Goal: Task Accomplishment & Management: Use online tool/utility

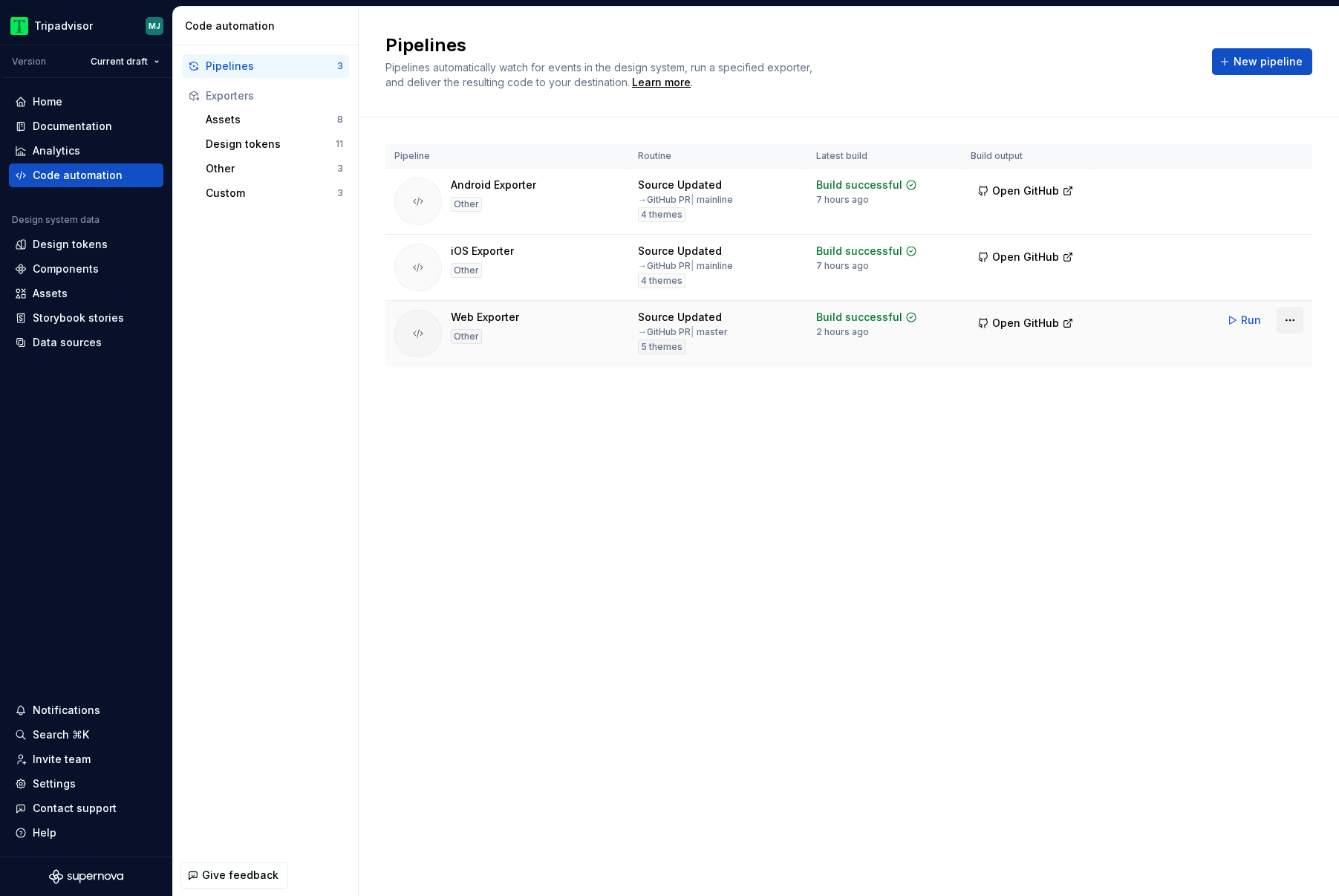
click at [1294, 325] on html "Tripadvisor MJ Version Current draft Home Documentation Analytics Code automati…" at bounding box center [670, 448] width 1339 height 896
click at [1239, 360] on div "Edit pipeline" at bounding box center [1262, 352] width 157 height 24
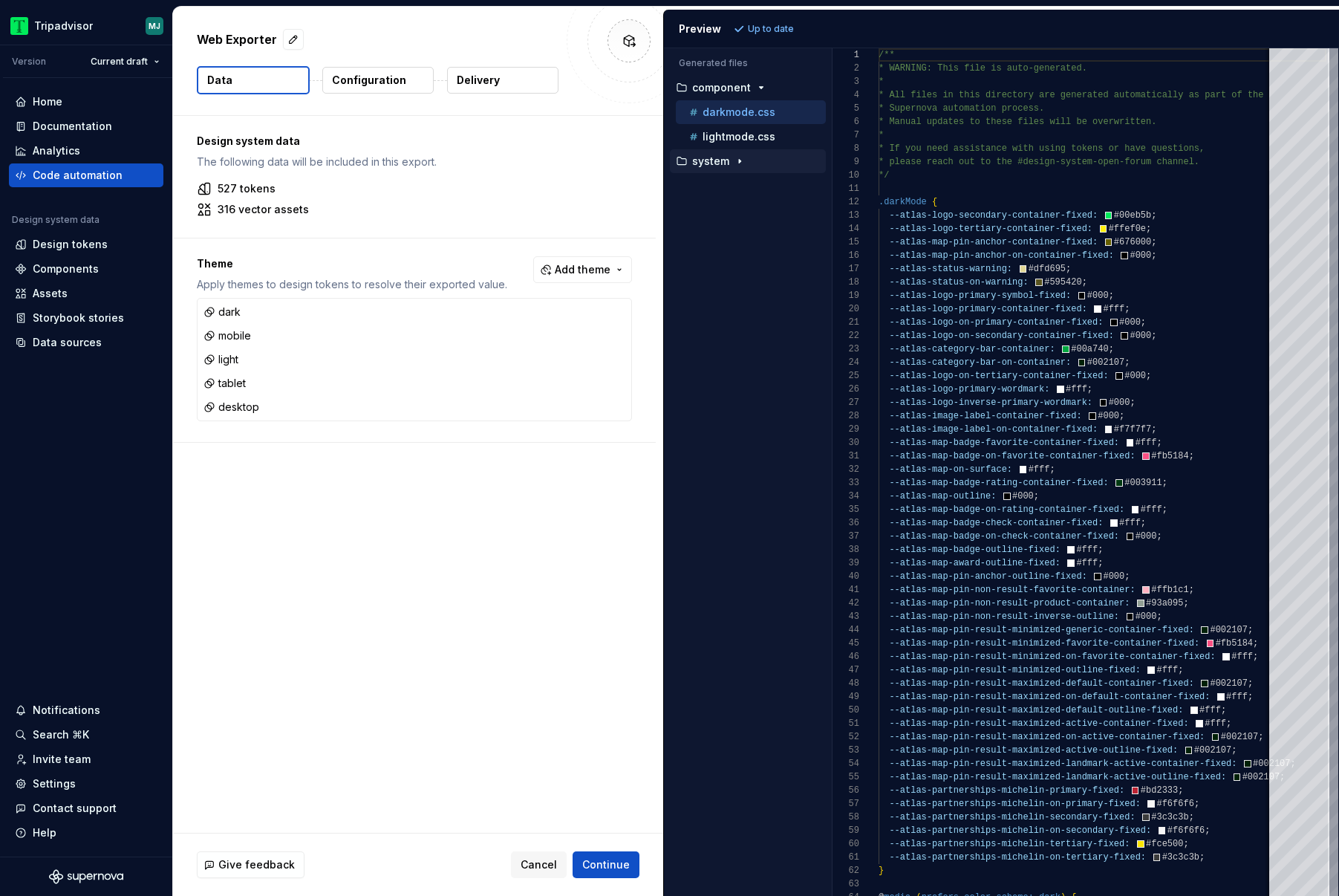
click at [720, 163] on p "system" at bounding box center [710, 161] width 37 height 12
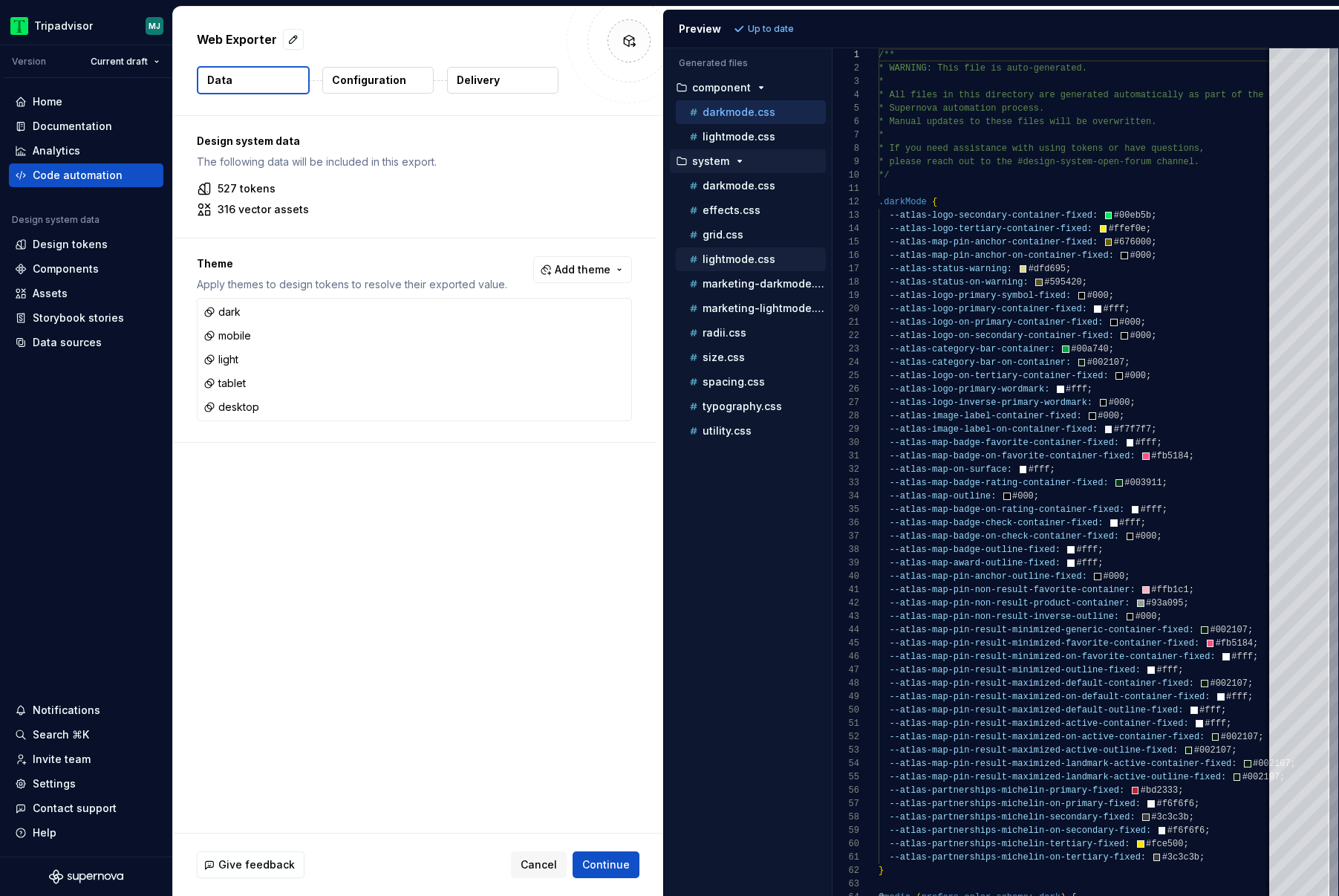
click at [759, 259] on p "lightmode.css" at bounding box center [738, 259] width 73 height 12
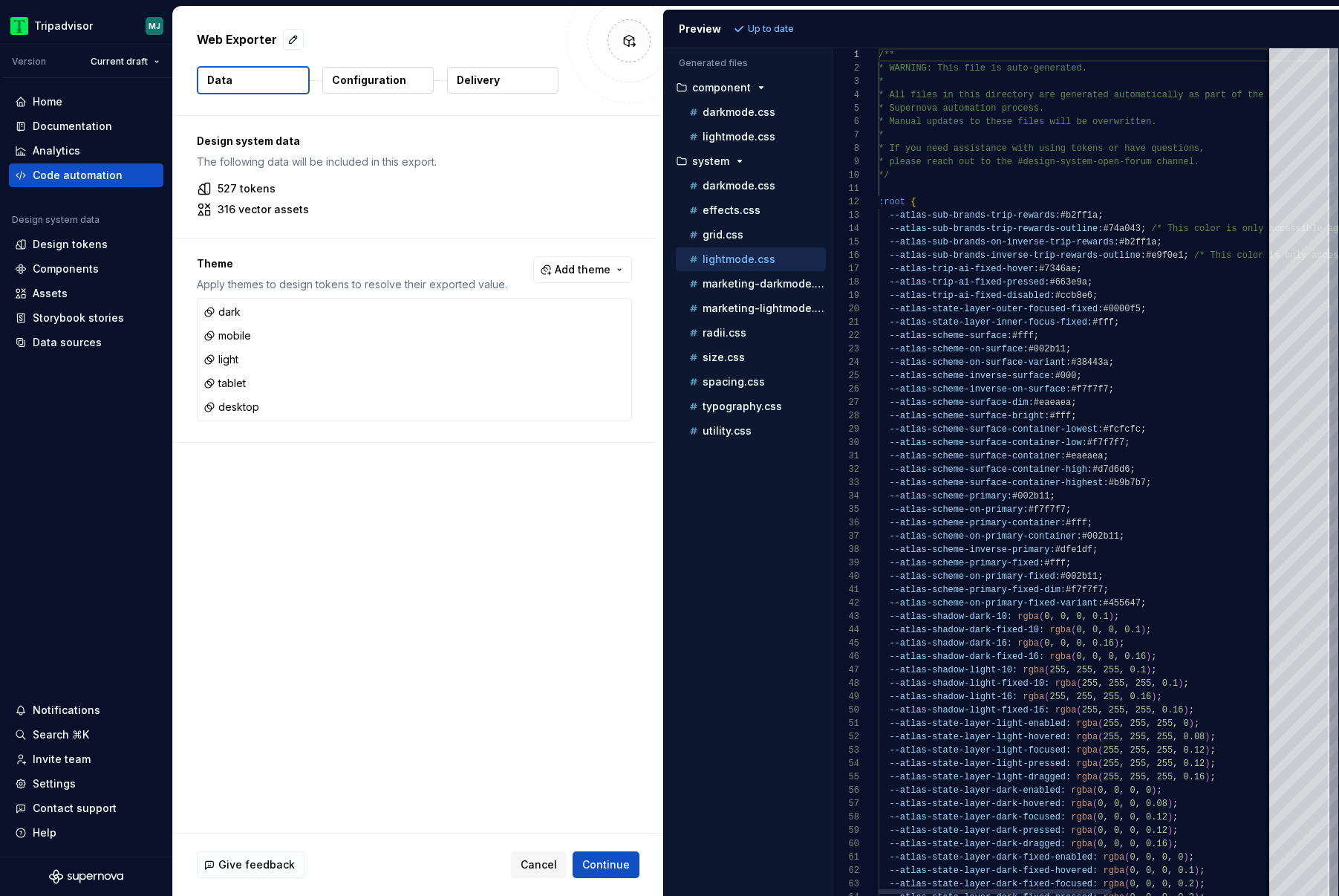
type textarea "**********"
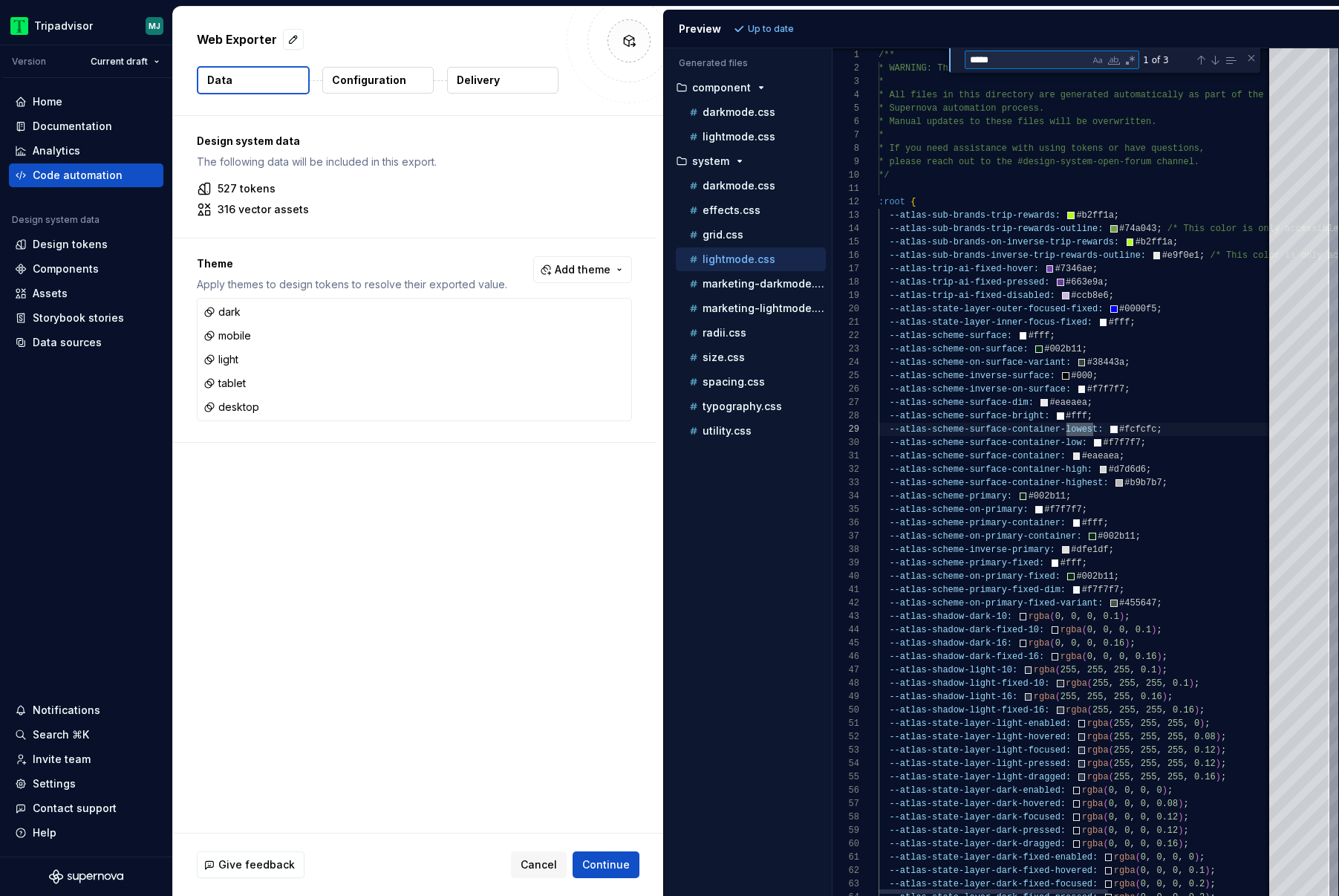
type textarea "******"
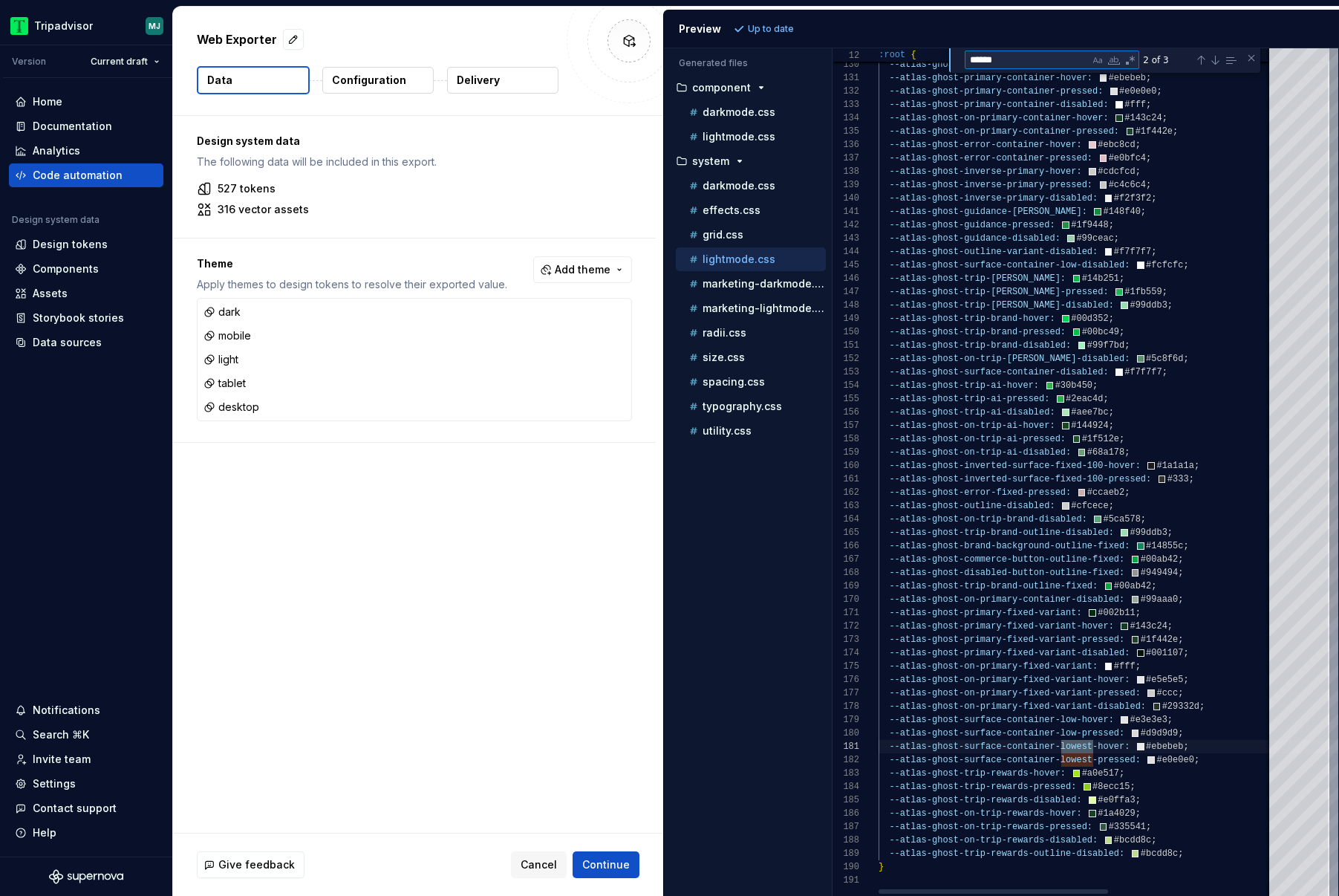
scroll to position [134, 215]
type textarea "**********"
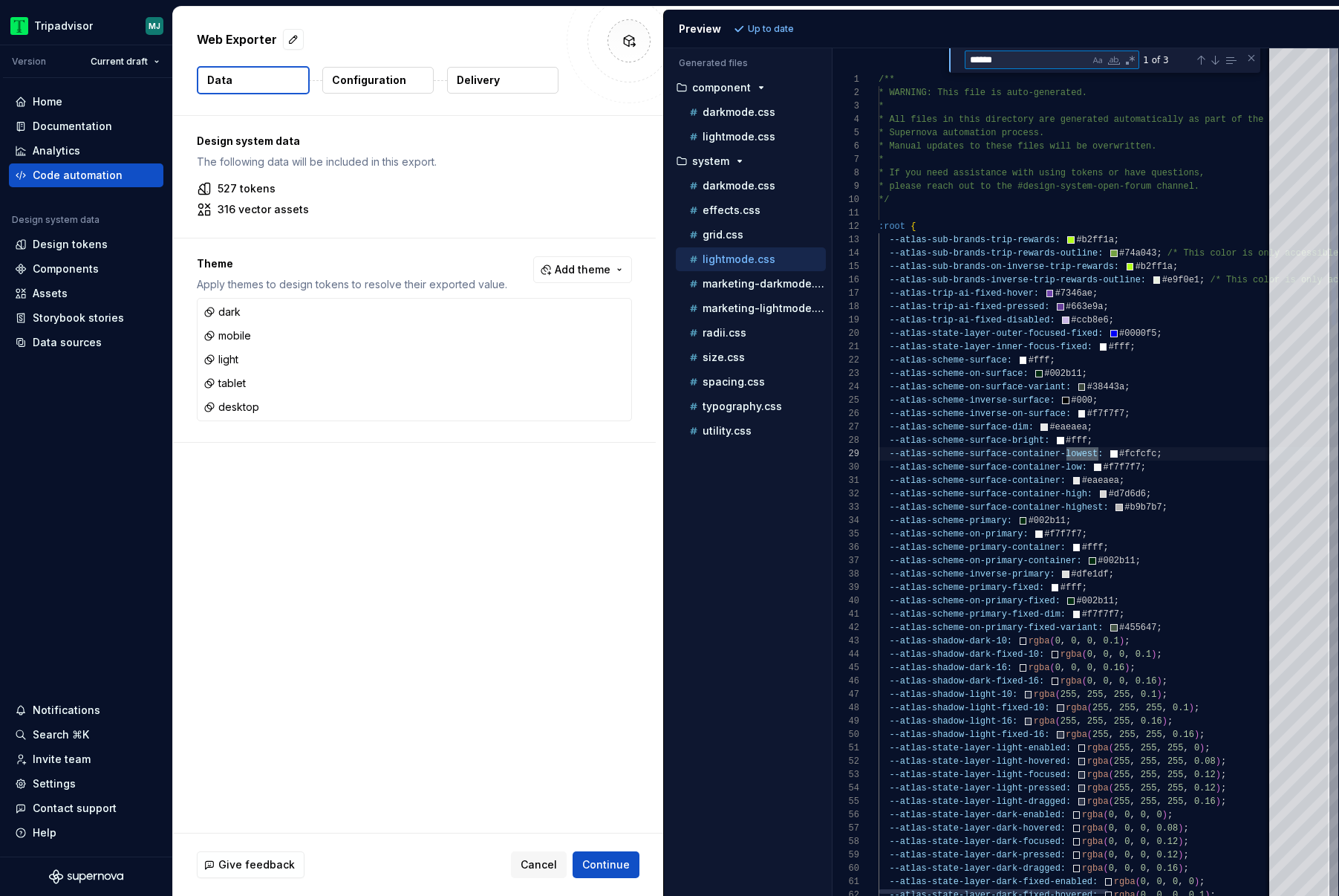
scroll to position [107, 273]
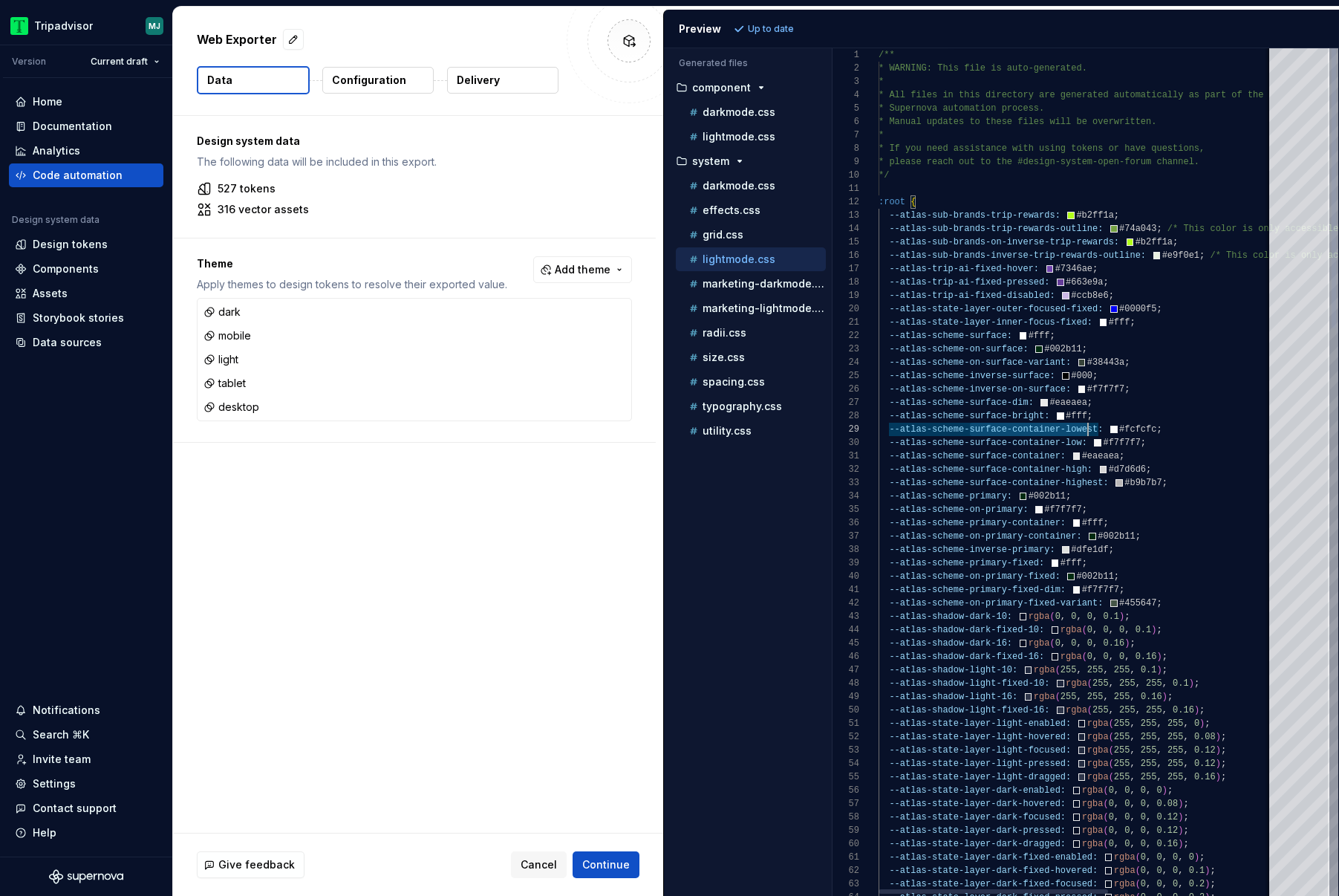
scroll to position [107, 220]
drag, startPoint x: 972, startPoint y: 430, endPoint x: 1098, endPoint y: 429, distance: 126.0
type textarea "**********"
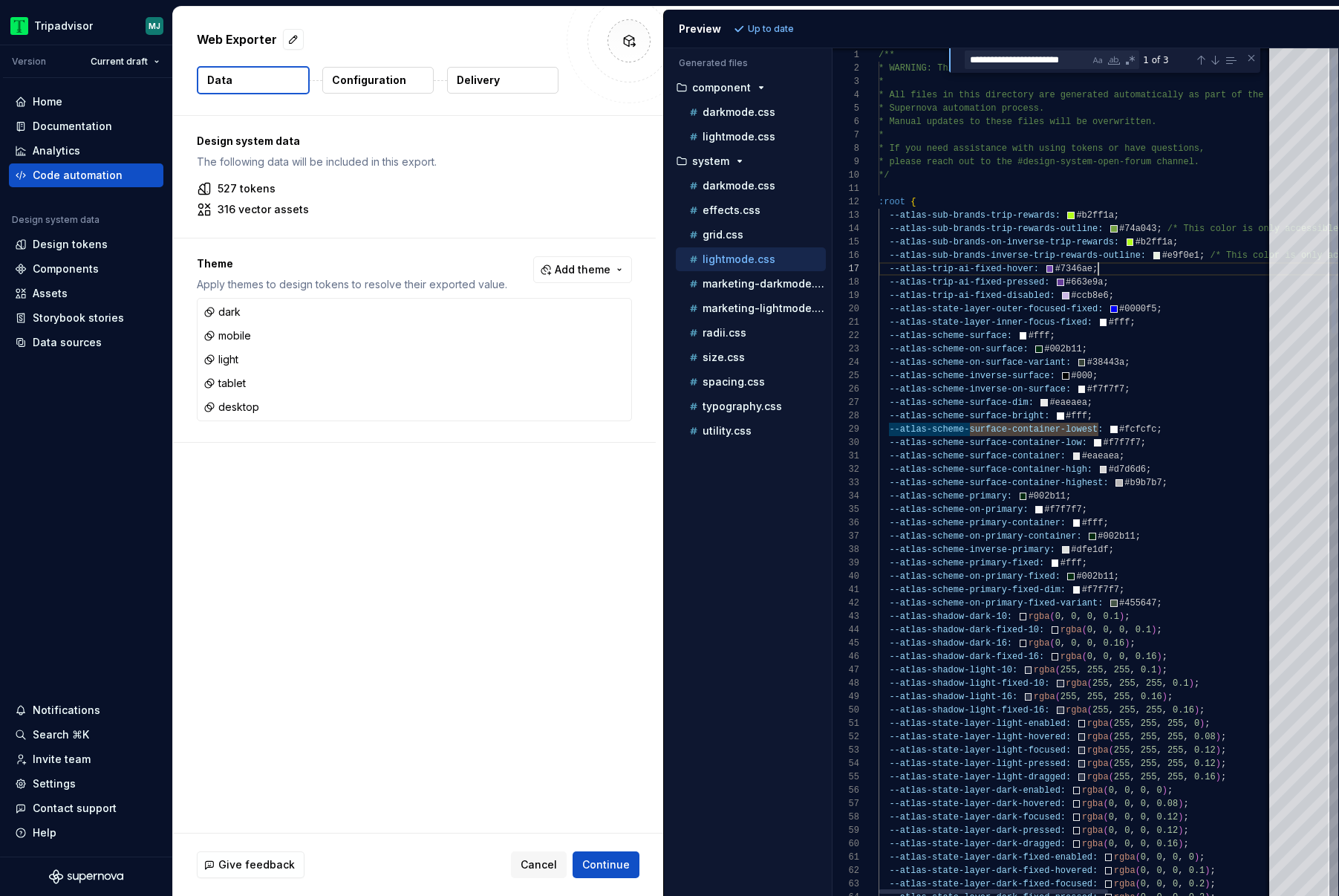
scroll to position [80, 220]
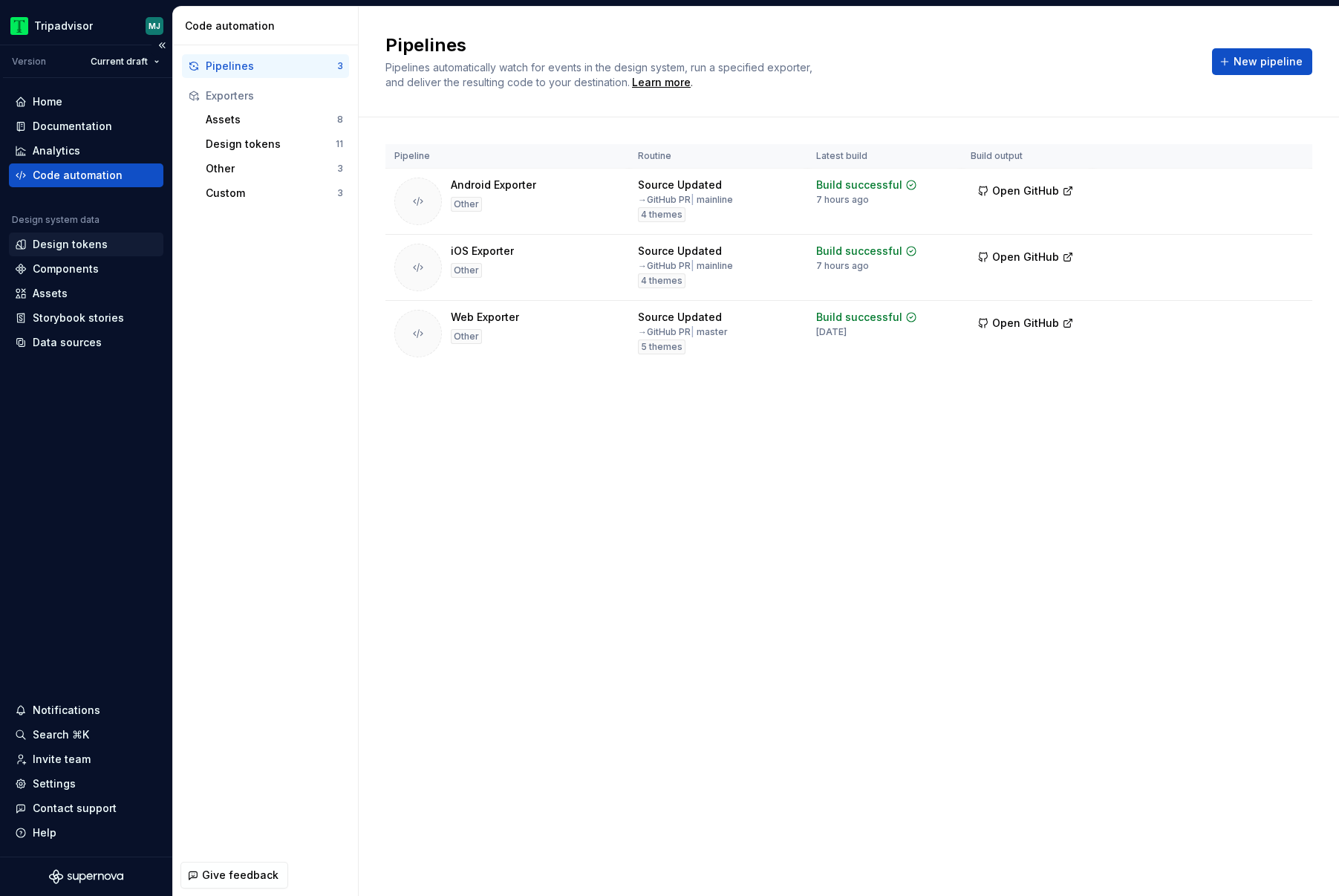
click at [74, 243] on div "Design tokens" at bounding box center [71, 244] width 75 height 15
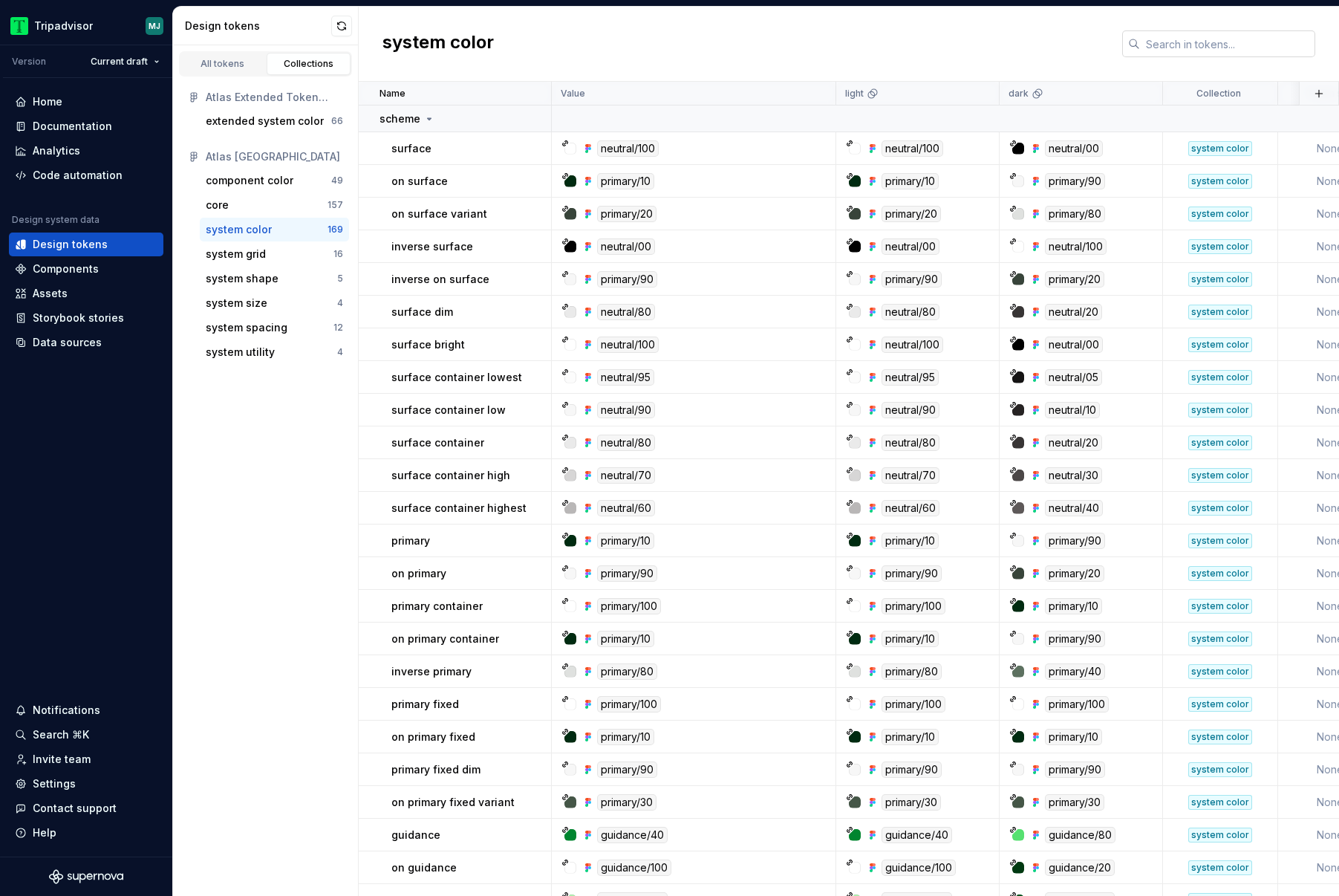
click at [1186, 55] on div "system color" at bounding box center [849, 45] width 981 height 75
click at [1190, 50] on input "text" at bounding box center [1228, 44] width 176 height 27
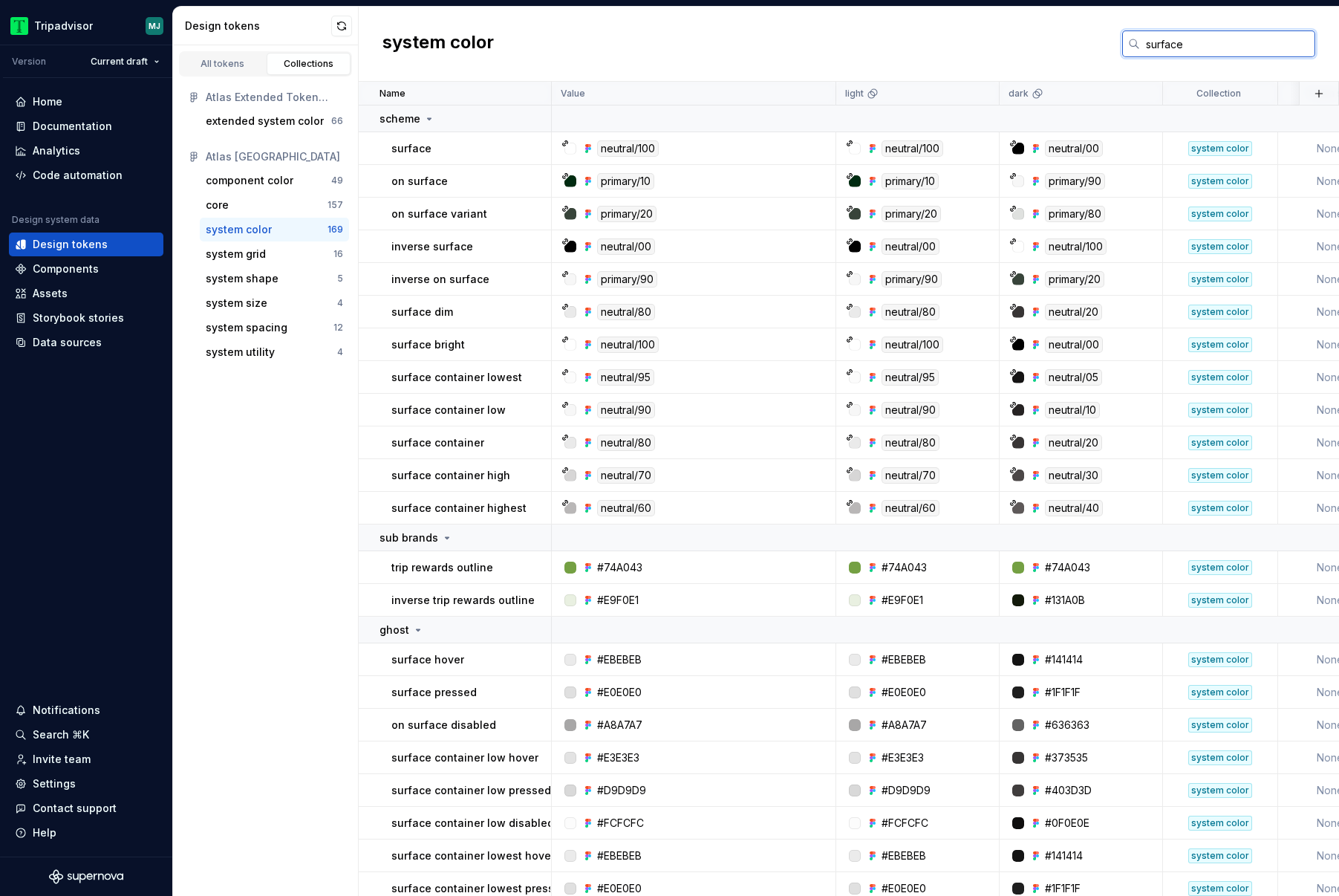
click at [1163, 42] on input "surface" at bounding box center [1228, 44] width 176 height 27
click at [1164, 42] on input "surface" at bounding box center [1228, 44] width 176 height 27
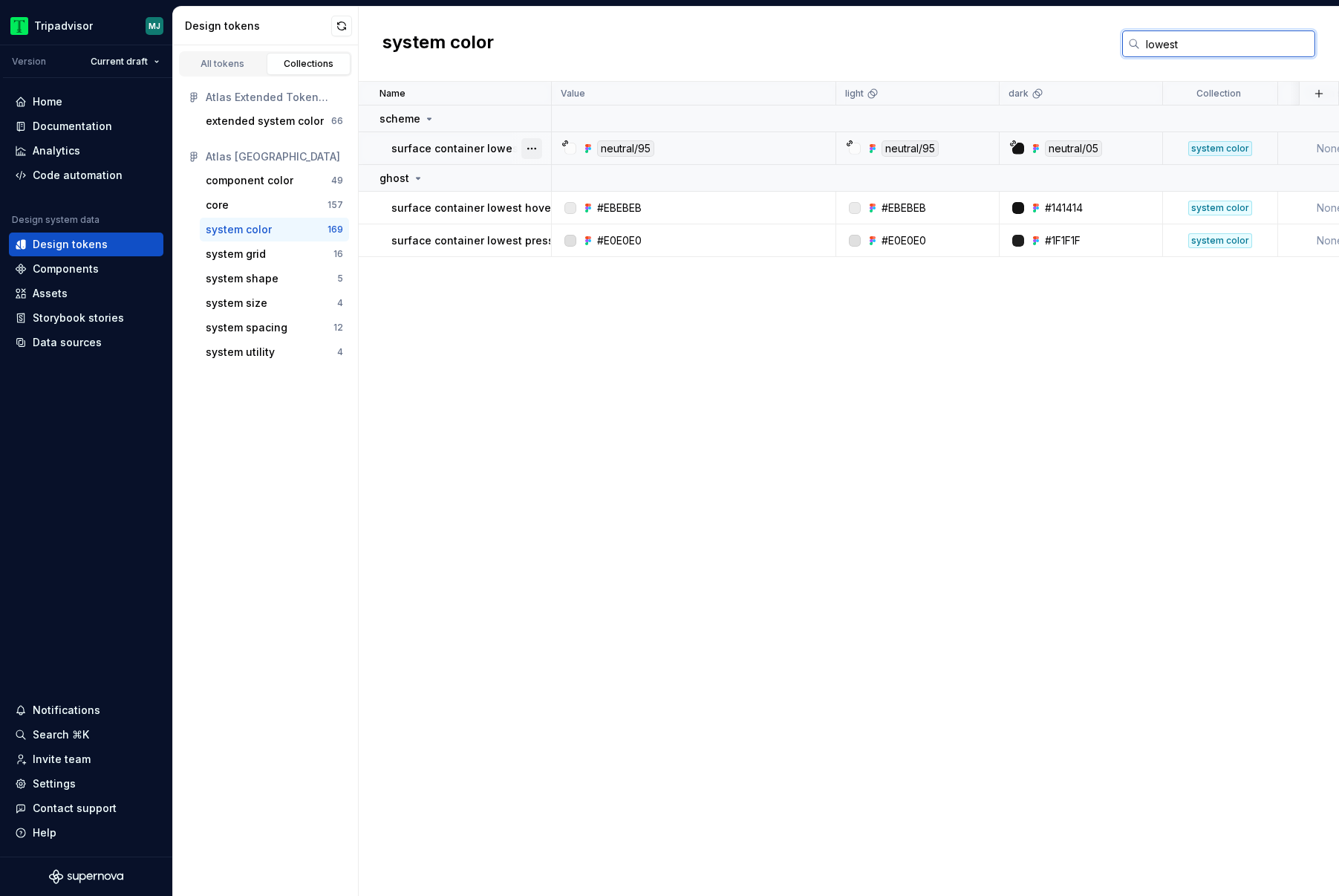
type input "lowest"
click at [521, 140] on button "button" at bounding box center [532, 148] width 21 height 21
click at [492, 147] on html "Tripadvisor MJ Version Current draft Home Documentation Analytics Code automati…" at bounding box center [670, 448] width 1339 height 896
click at [492, 148] on p "surface container lowest" at bounding box center [456, 148] width 131 height 15
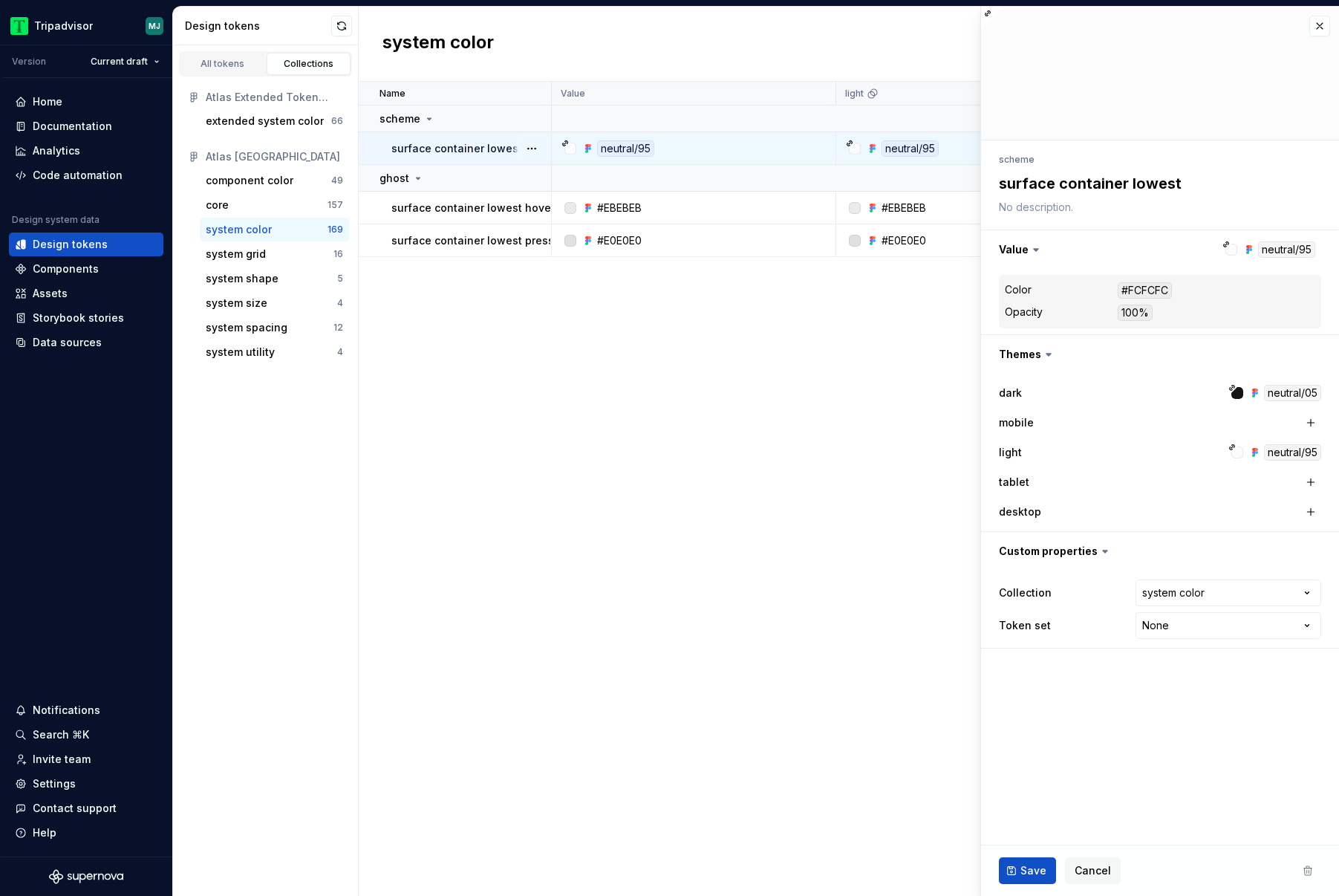
click at [611, 142] on div "neutral/95" at bounding box center [626, 148] width 57 height 16
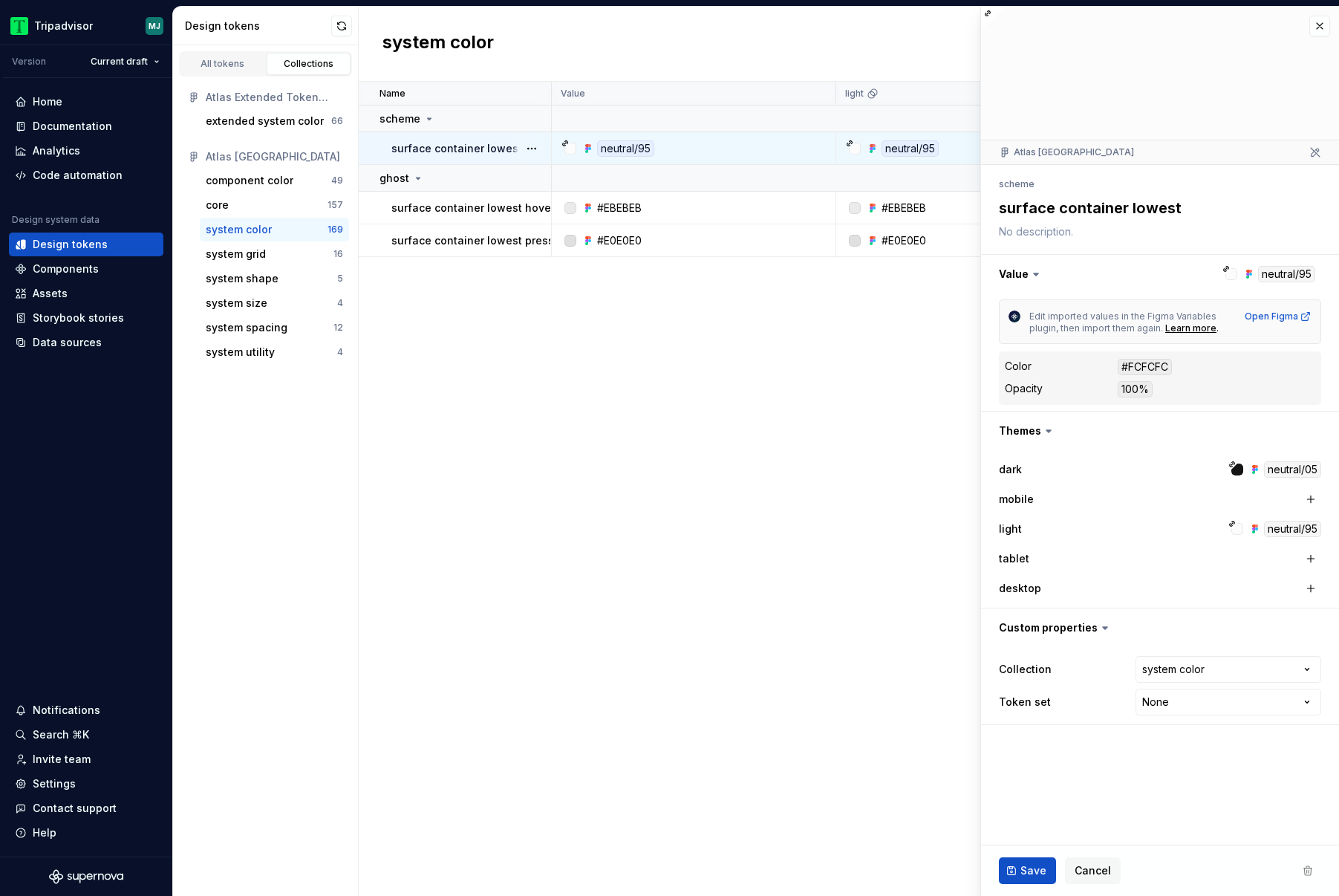
type textarea "*"
